Goal: Task Accomplishment & Management: Use online tool/utility

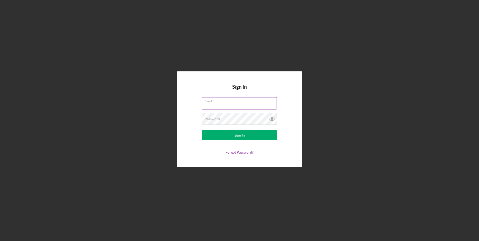
click at [225, 108] on input "Email" at bounding box center [239, 103] width 75 height 12
type input "[EMAIL_ADDRESS][DOMAIN_NAME]"
